Goal: Task Accomplishment & Management: Use online tool/utility

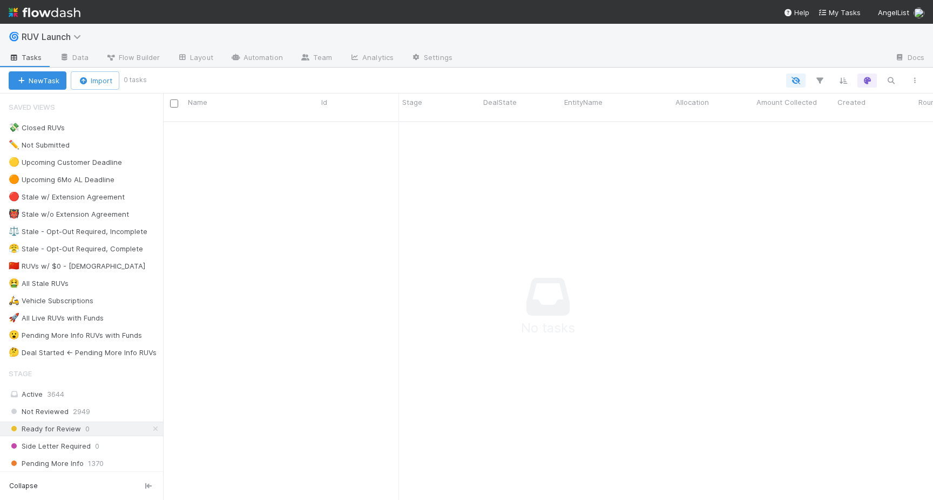
scroll to position [387, 770]
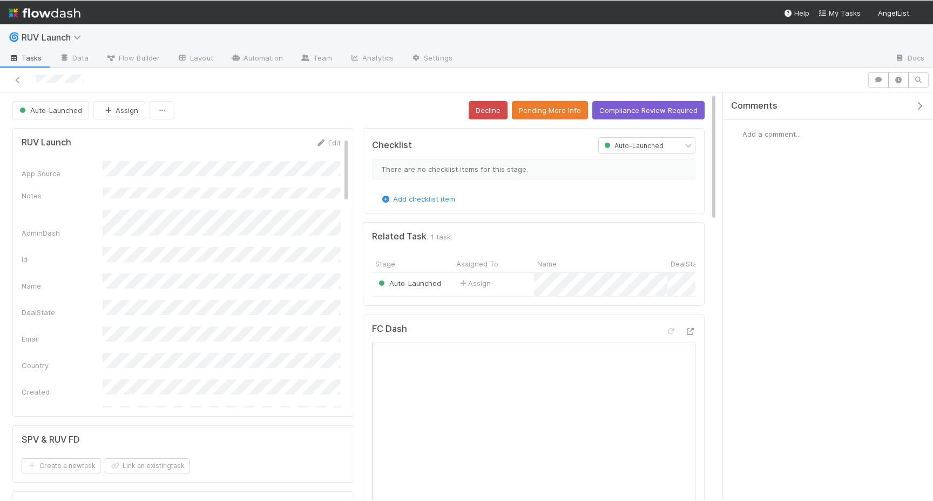
scroll to position [3, 0]
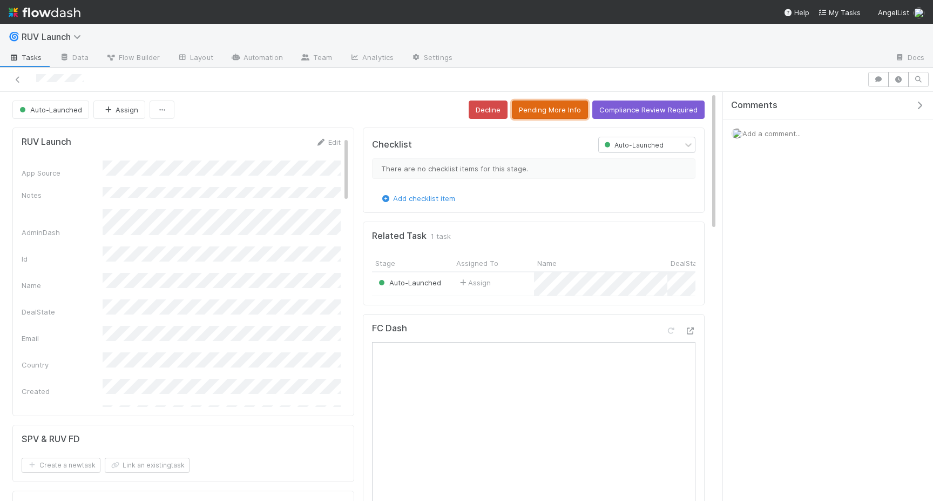
click at [544, 109] on button "Pending More Info" at bounding box center [550, 109] width 76 height 18
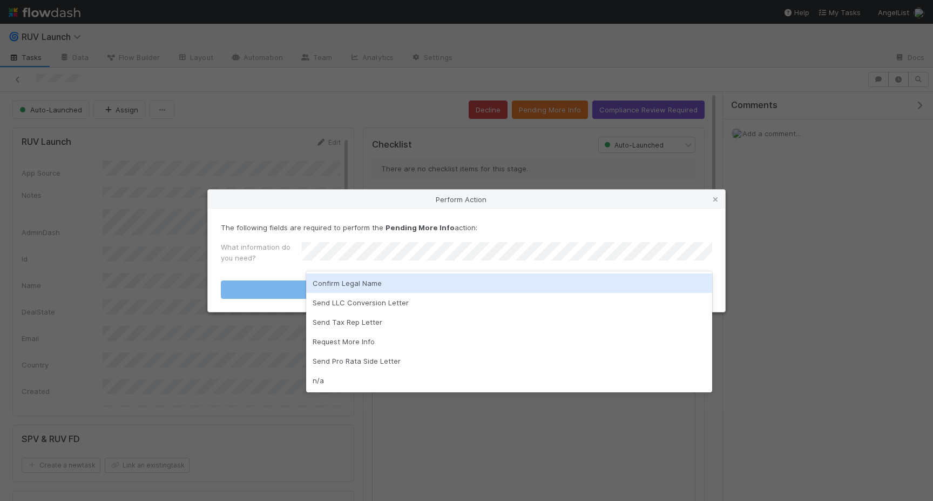
click at [385, 277] on div "Confirm Legal Name" at bounding box center [509, 282] width 406 height 19
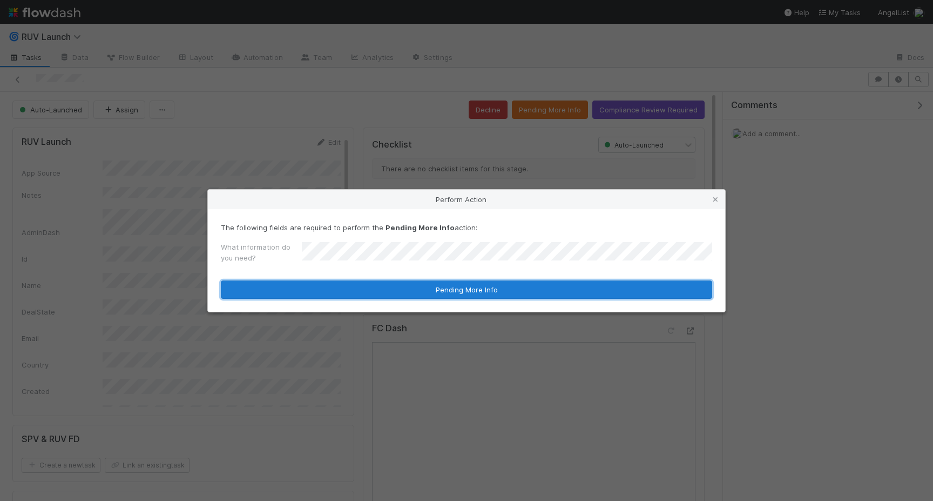
click at [383, 285] on button "Pending More Info" at bounding box center [467, 289] width 492 height 18
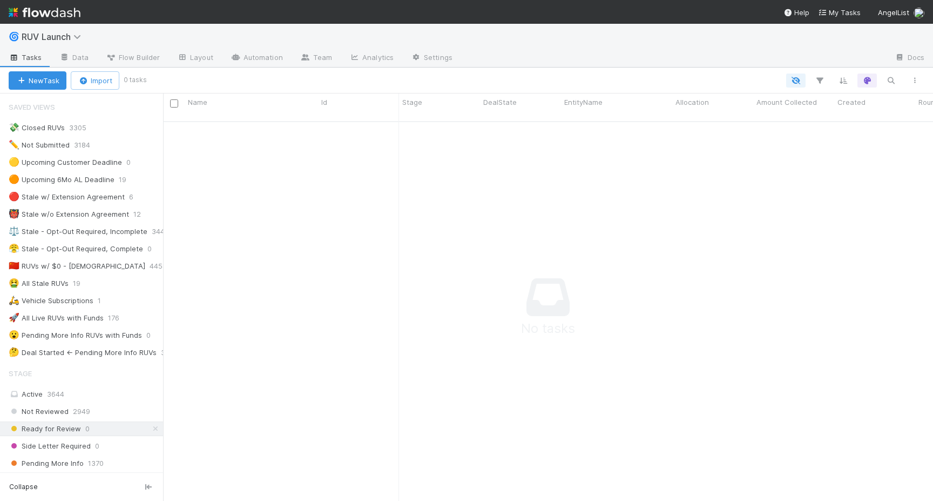
scroll to position [388, 770]
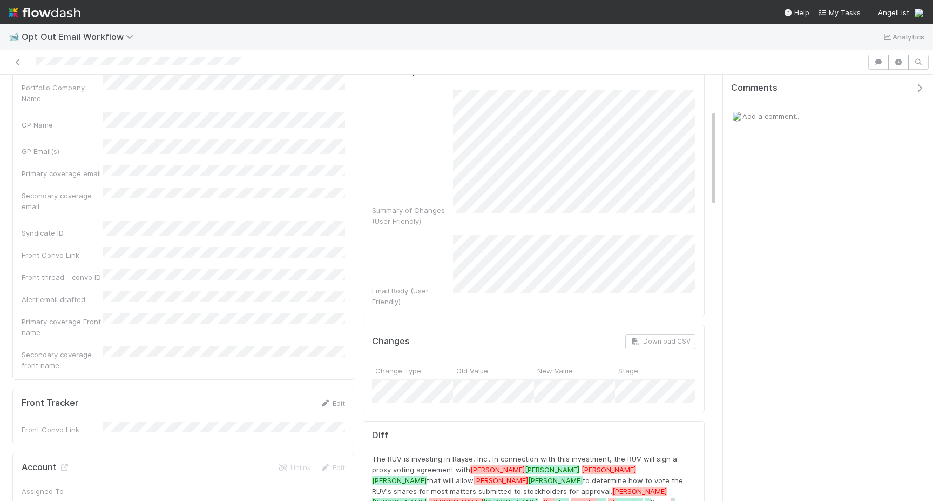
scroll to position [156, 0]
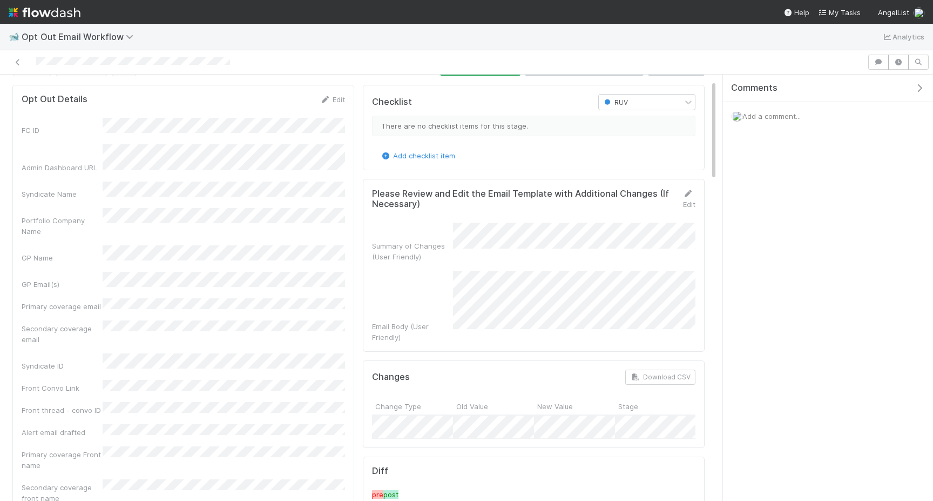
scroll to position [27, 0]
